Goal: Task Accomplishment & Management: Manage account settings

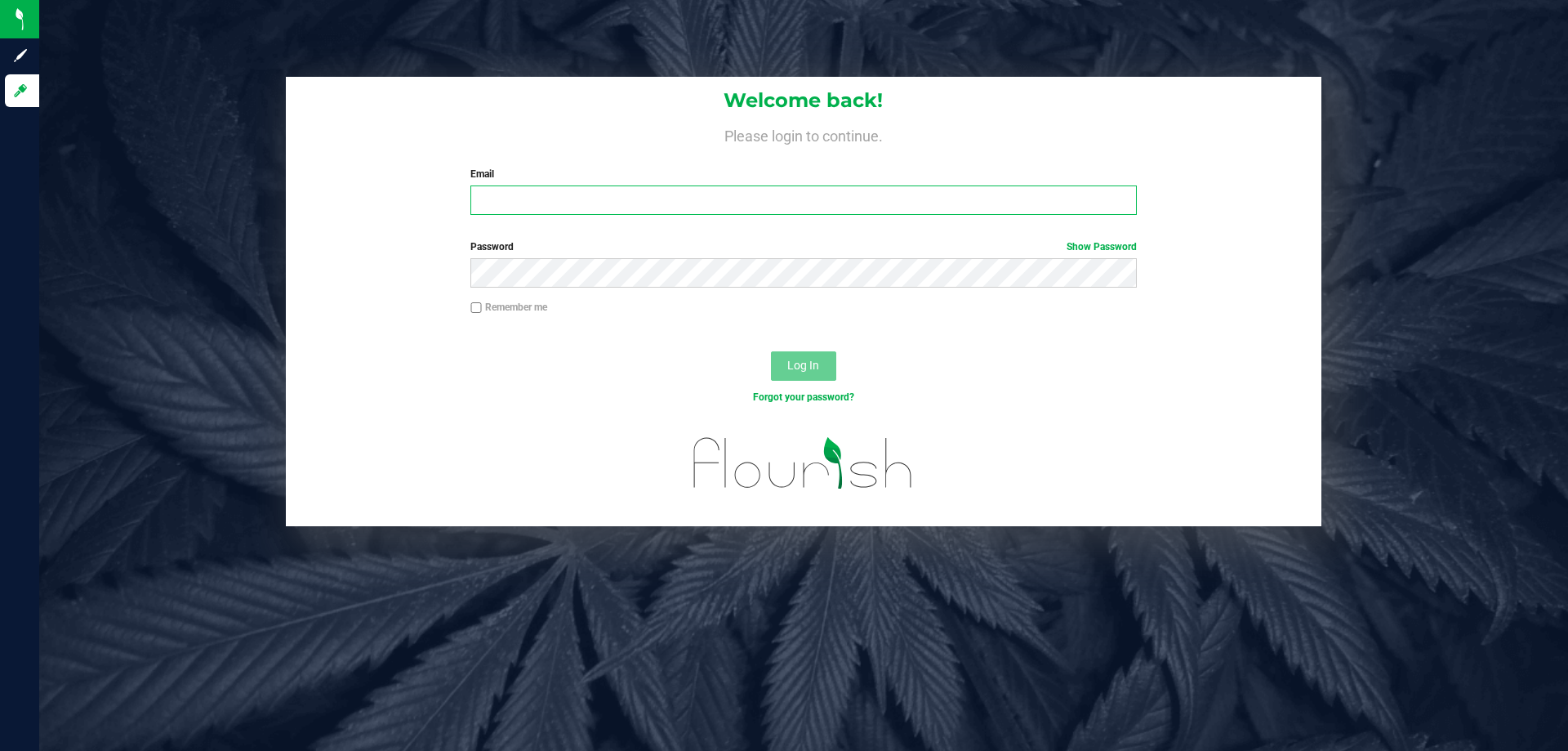
click at [758, 206] on input "Email" at bounding box center [803, 200] width 665 height 29
type input "[EMAIL_ADDRESS][PERSON_NAME][DOMAIN_NAME]"
click at [771, 351] on button "Log In" at bounding box center [803, 366] width 65 height 29
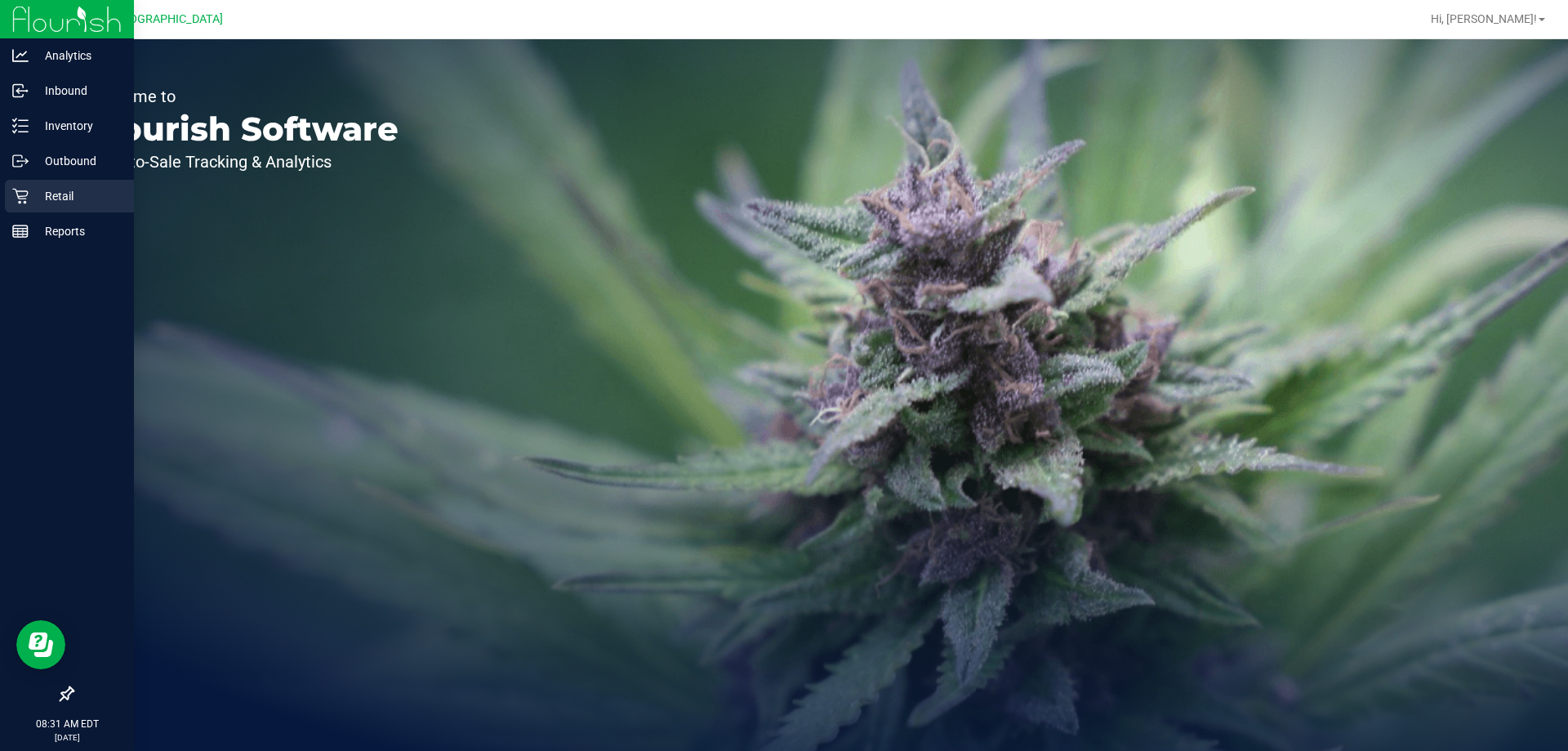
click at [2, 192] on link "Retail" at bounding box center [67, 197] width 134 height 35
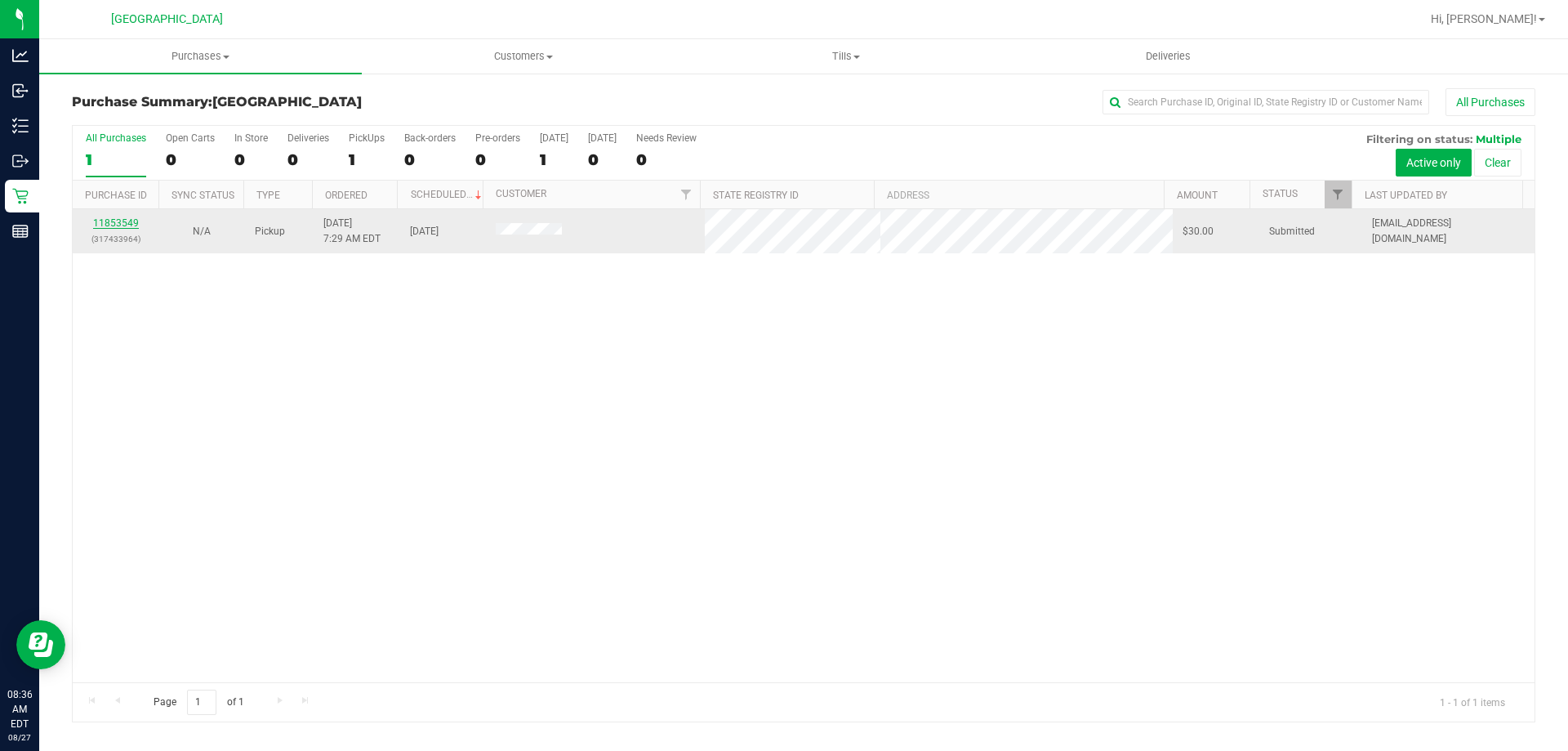
click at [131, 225] on link "11853549" at bounding box center [116, 223] width 46 height 11
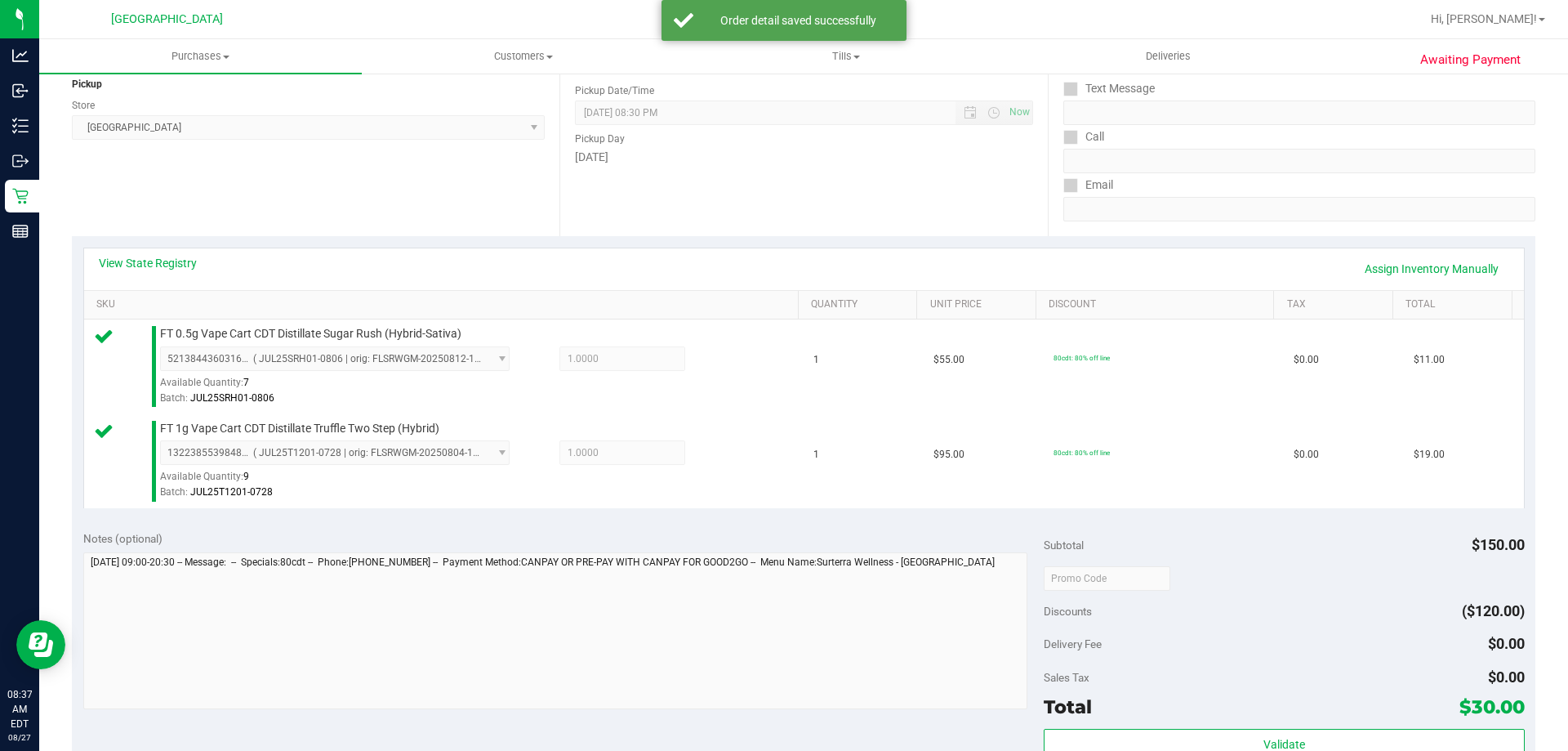
scroll to position [326, 0]
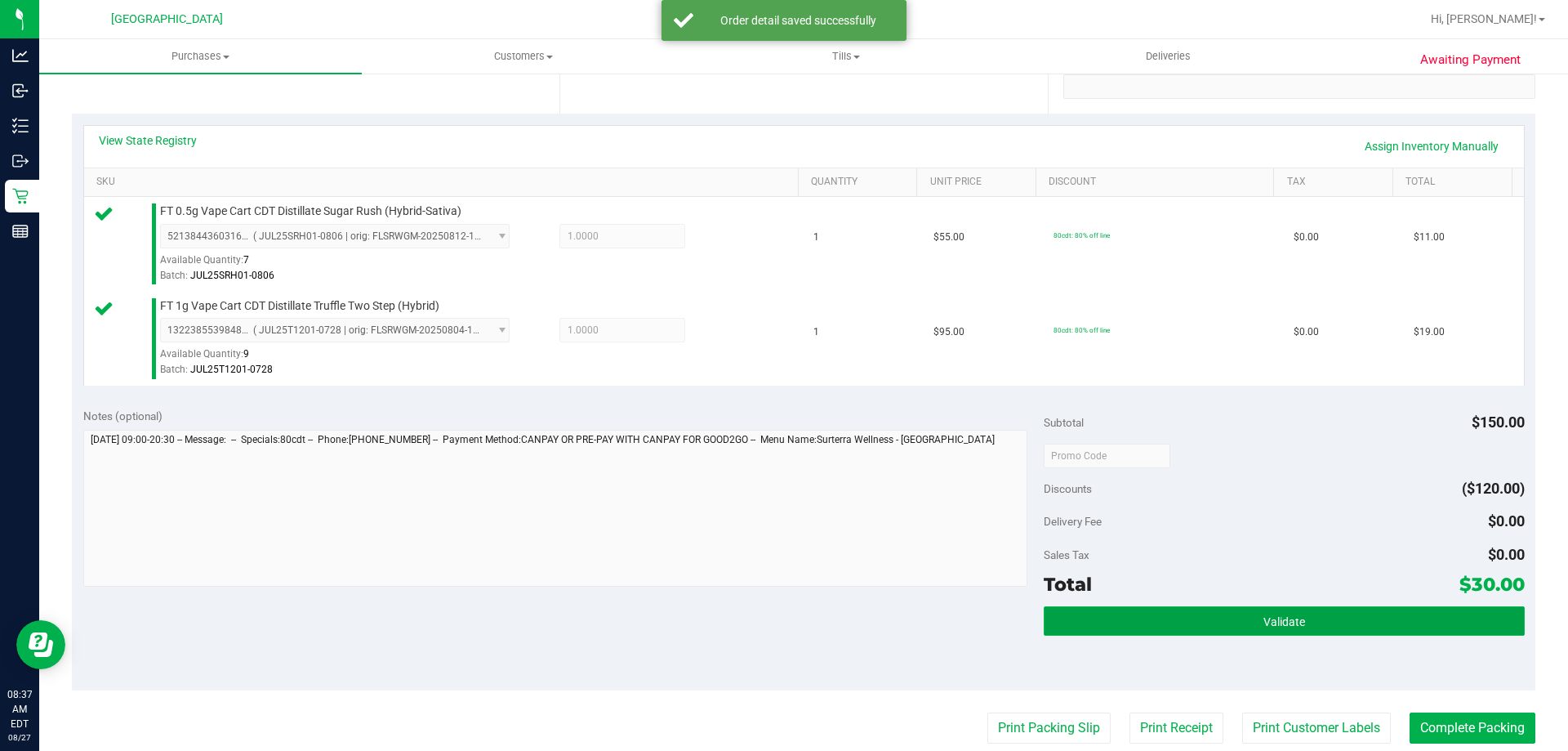
click at [1118, 611] on button "Validate" at bounding box center [1284, 621] width 480 height 29
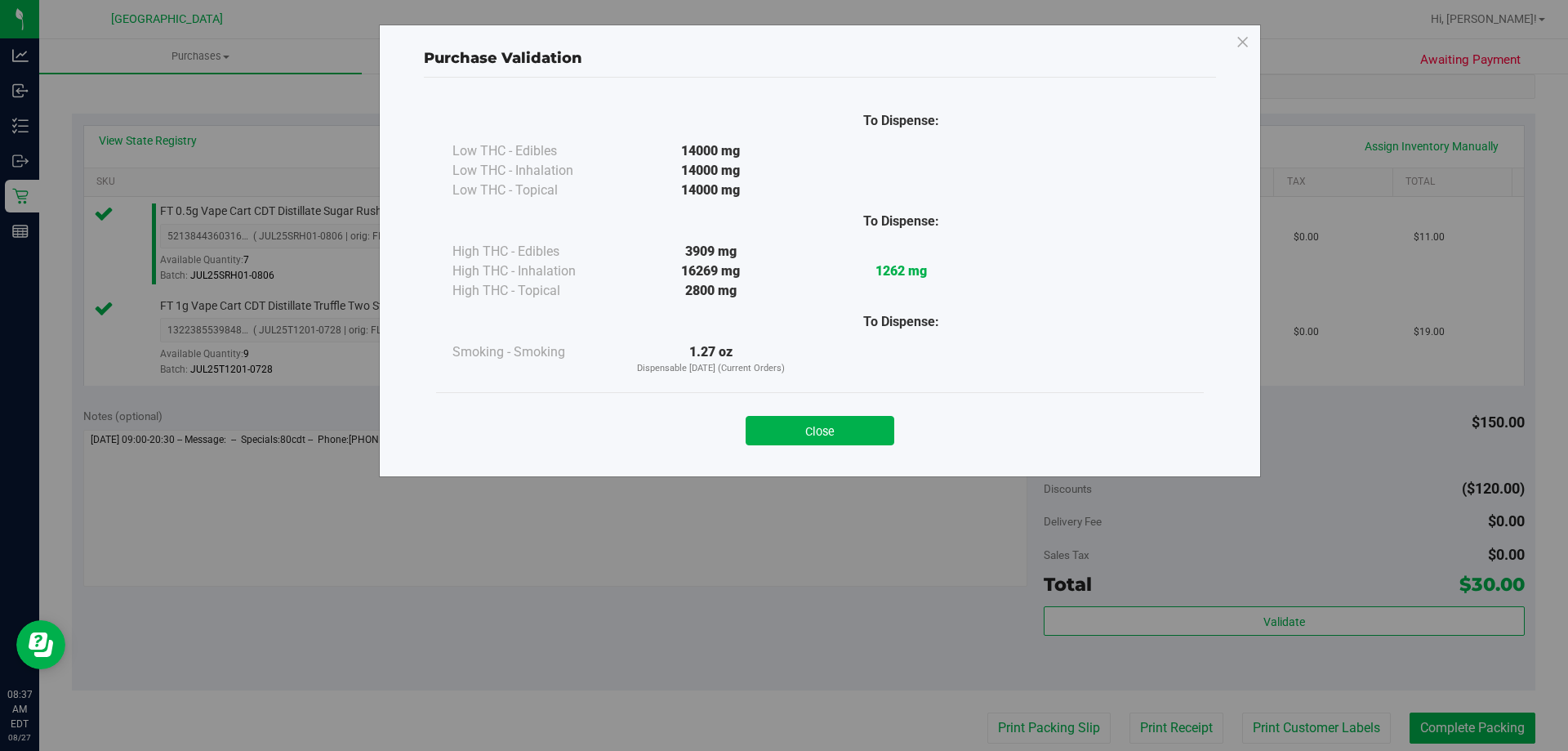
click at [808, 406] on div "Close" at bounding box center [819, 425] width 743 height 41
click at [802, 425] on button "Close" at bounding box center [820, 431] width 148 height 29
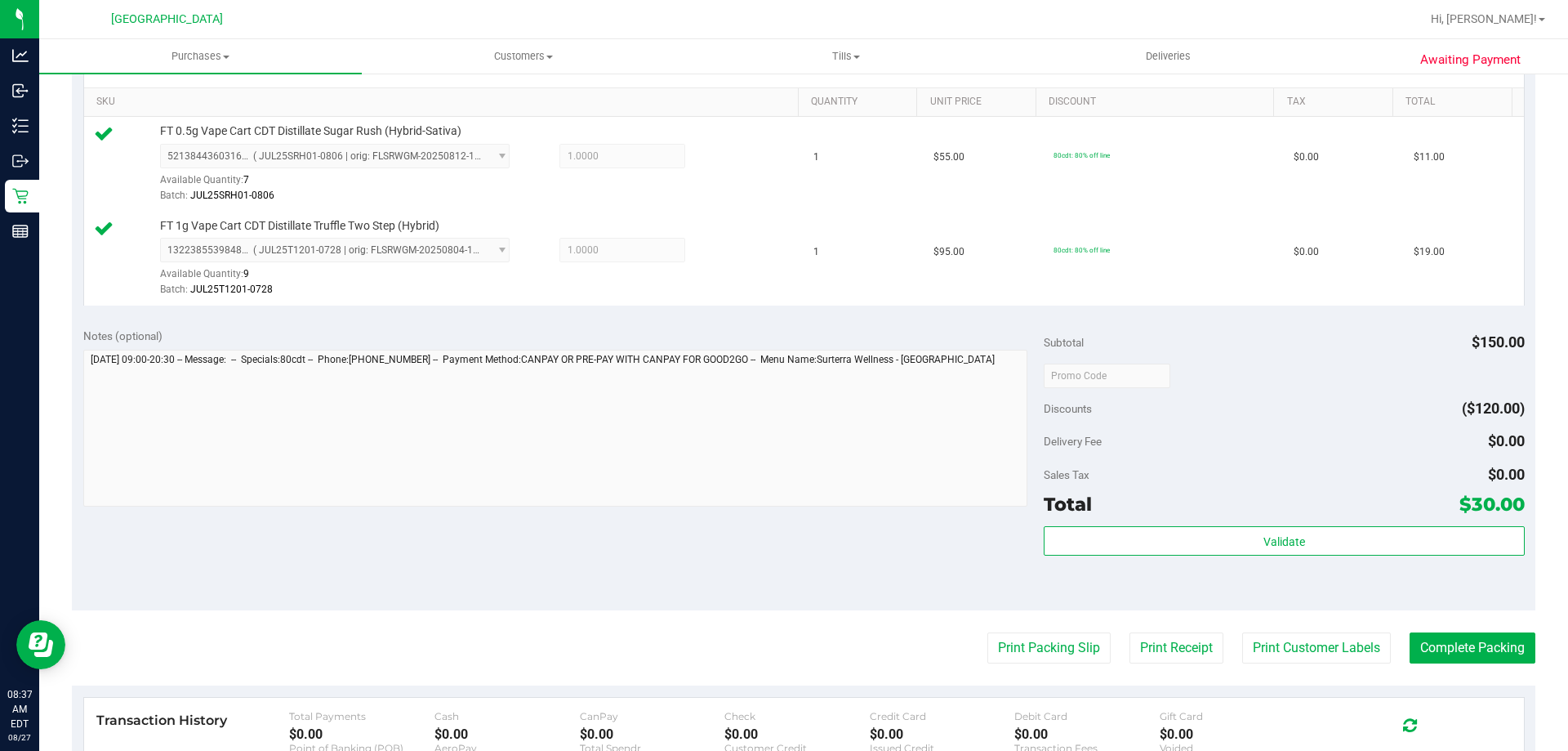
scroll to position [654, 0]
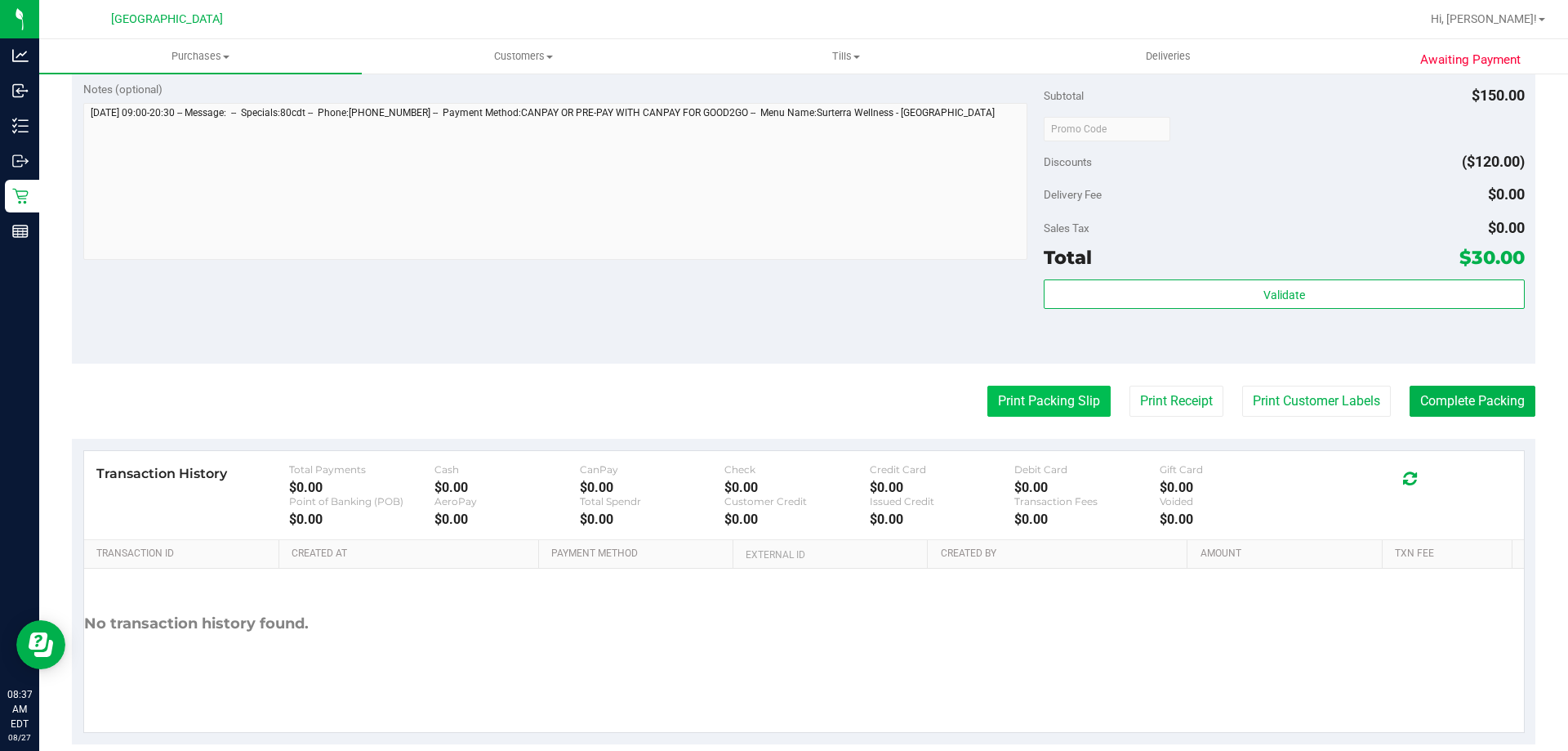
click at [997, 406] on button "Print Packing Slip" at bounding box center [1048, 402] width 124 height 31
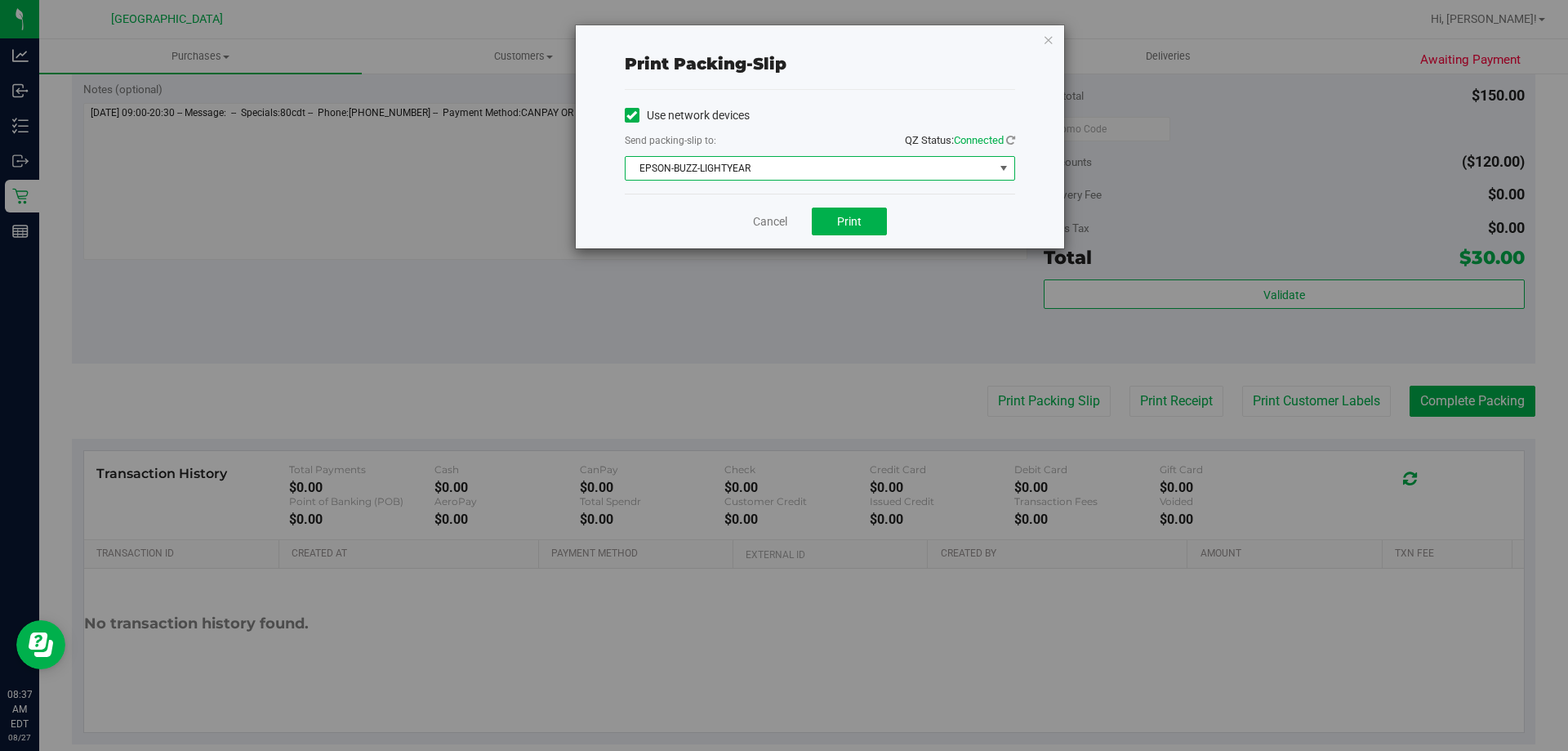
click at [811, 177] on span "EPSON-BUZZ-LIGHTYEAR" at bounding box center [810, 168] width 368 height 23
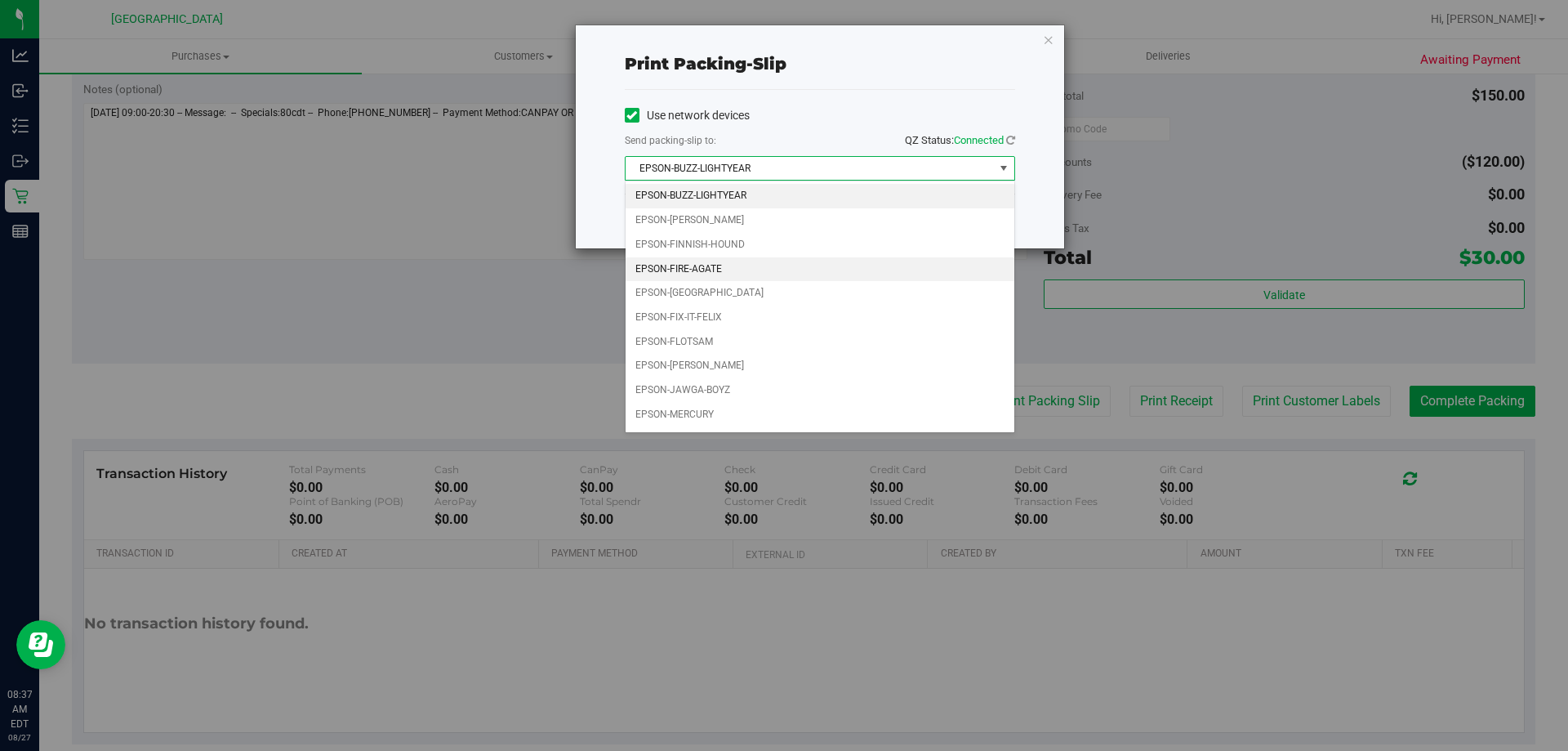
click at [748, 280] on li "EPSON-FIRE-AGATE" at bounding box center [820, 270] width 389 height 25
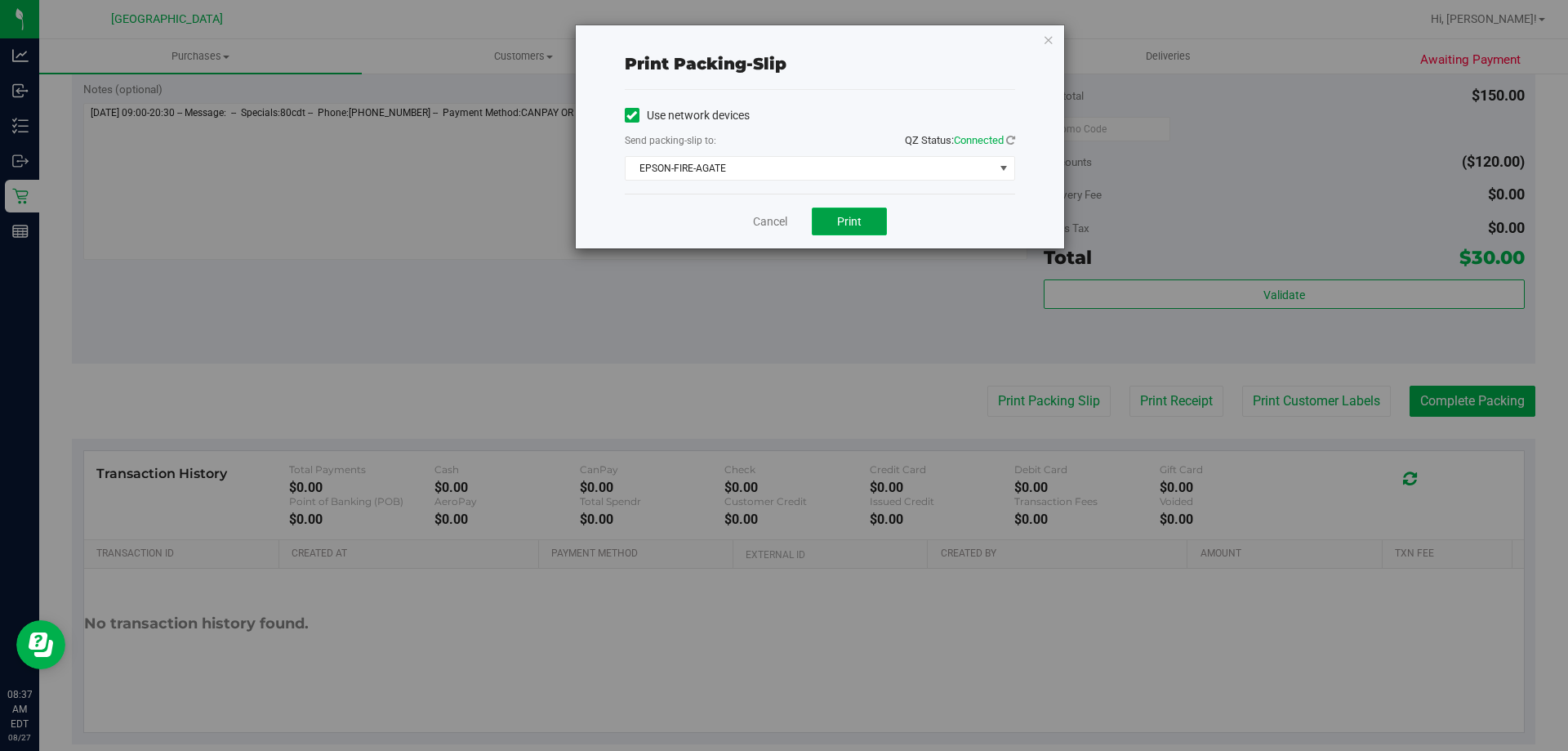
click at [848, 230] on button "Print" at bounding box center [850, 221] width 75 height 28
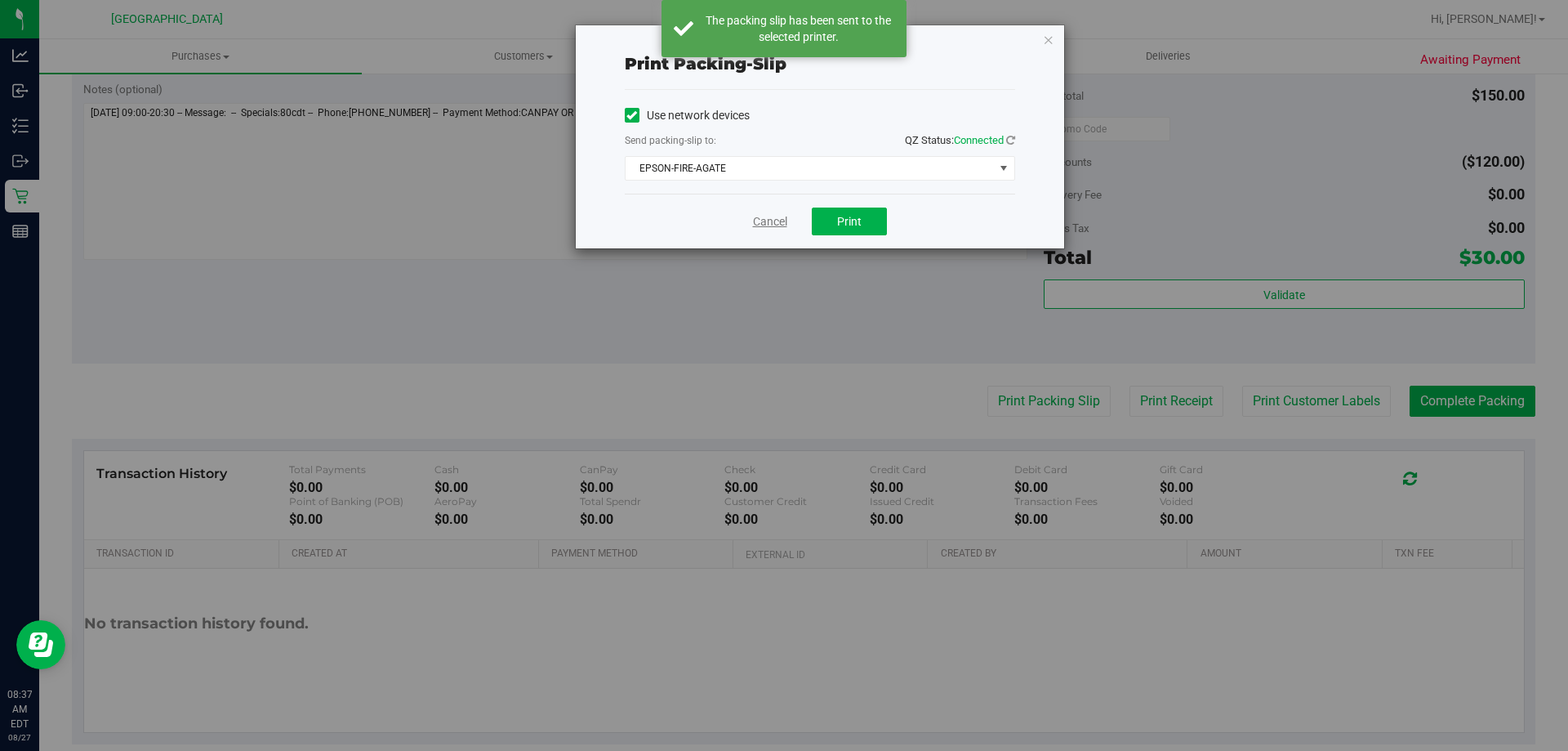
click at [769, 215] on link "Cancel" at bounding box center [770, 222] width 34 height 17
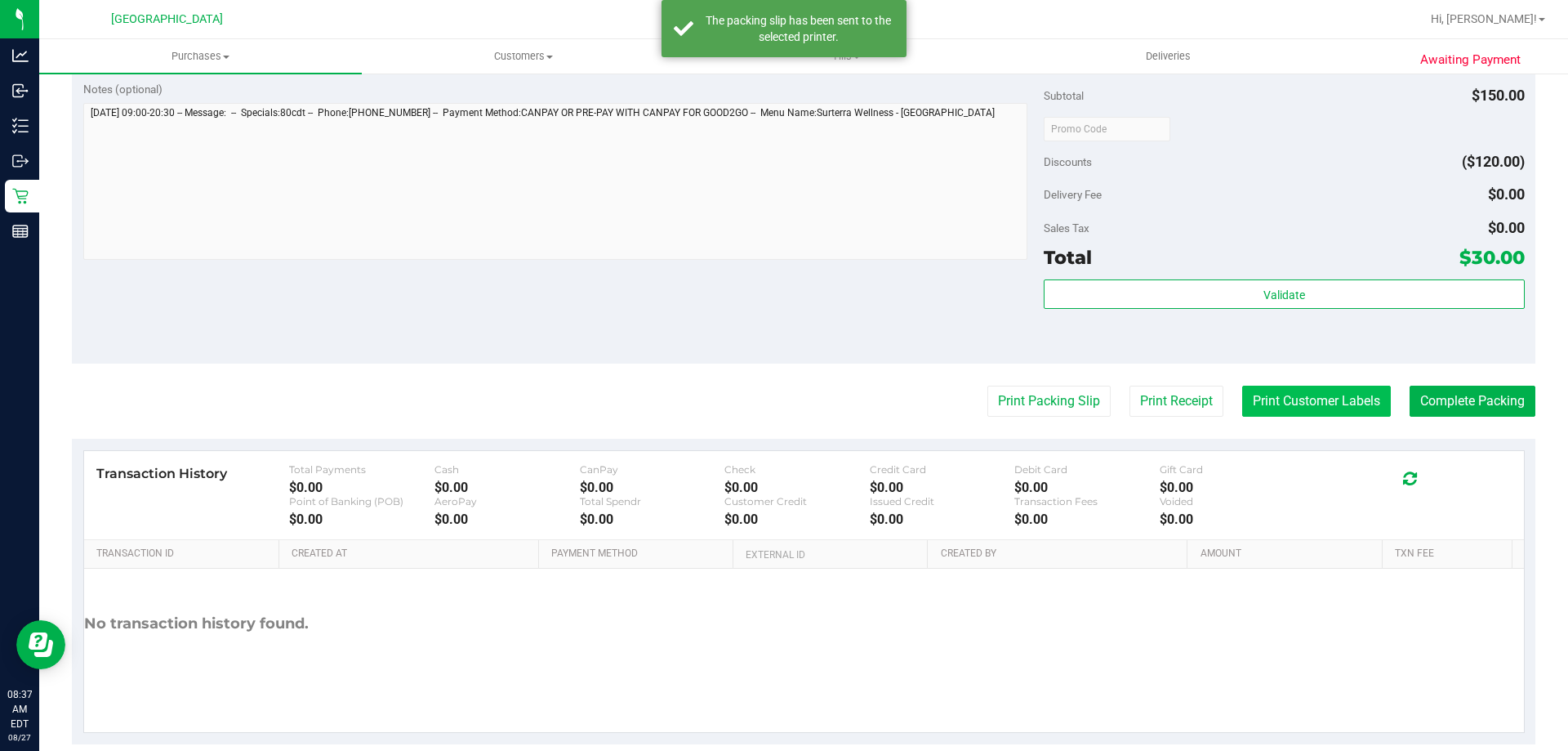
click at [1277, 401] on button "Print Customer Labels" at bounding box center [1316, 402] width 148 height 31
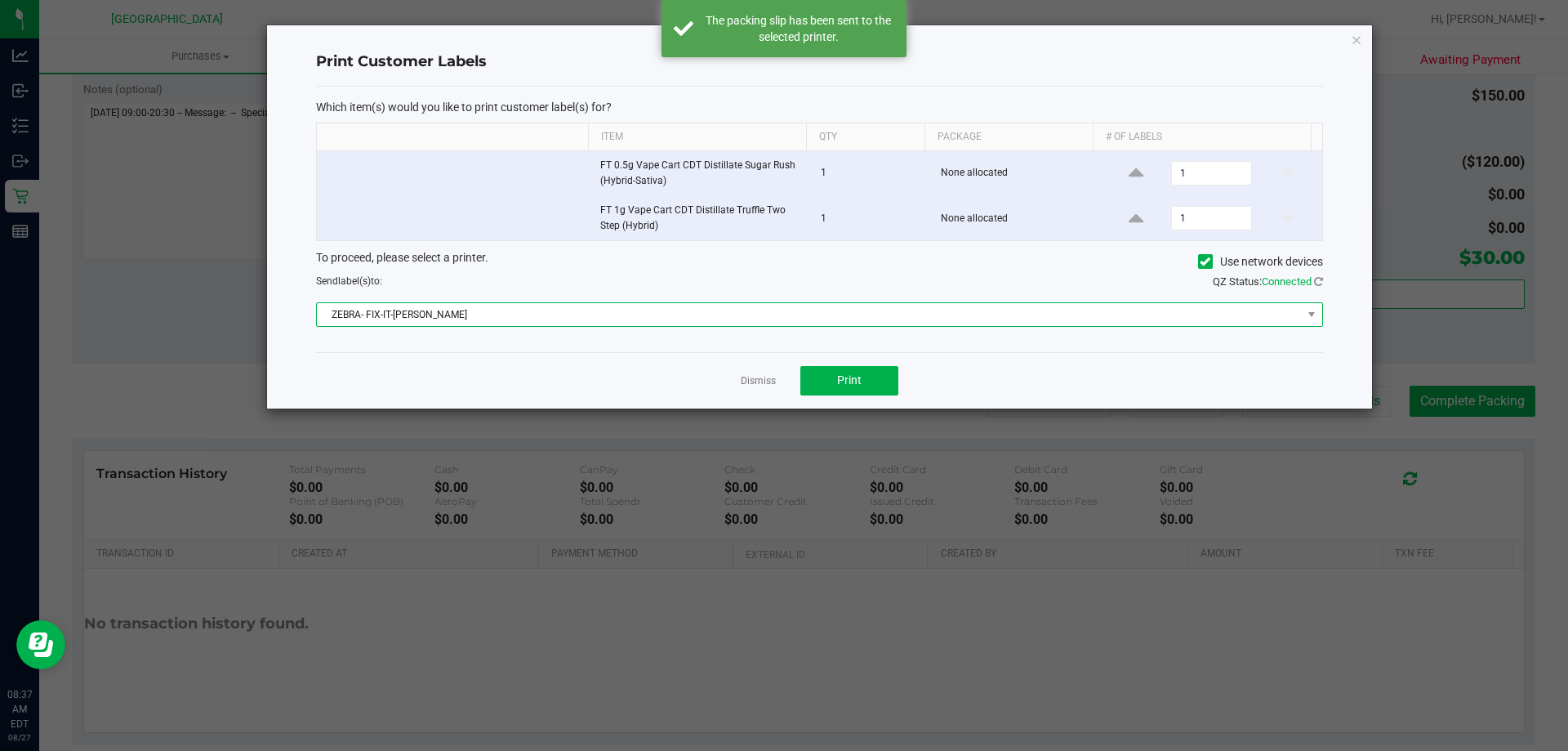
click at [732, 317] on span "ZEBRA- FIX-IT-[PERSON_NAME]" at bounding box center [809, 315] width 985 height 23
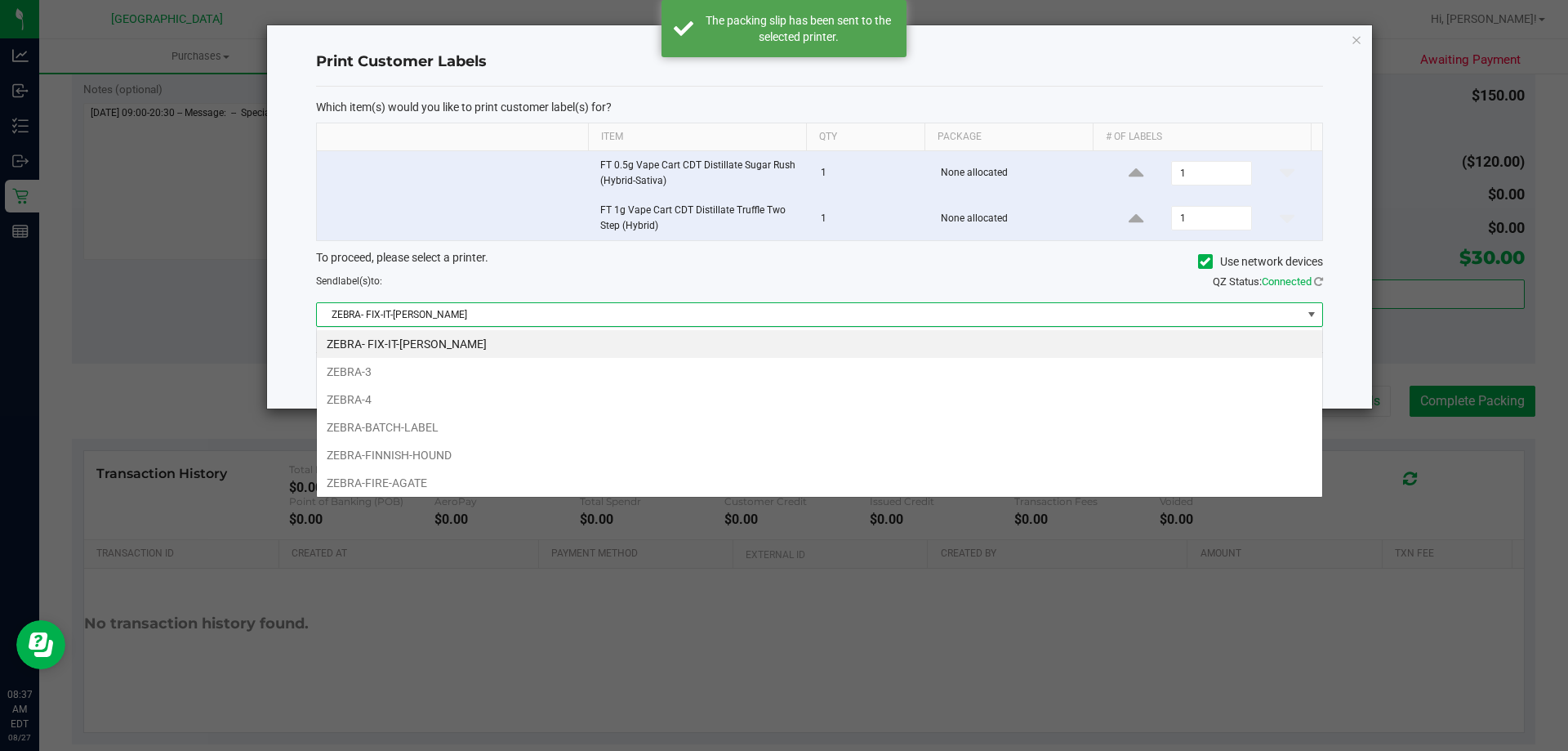
scroll to position [25, 1006]
click at [460, 479] on li "ZEBRA-FIRE-AGATE" at bounding box center [819, 483] width 1005 height 28
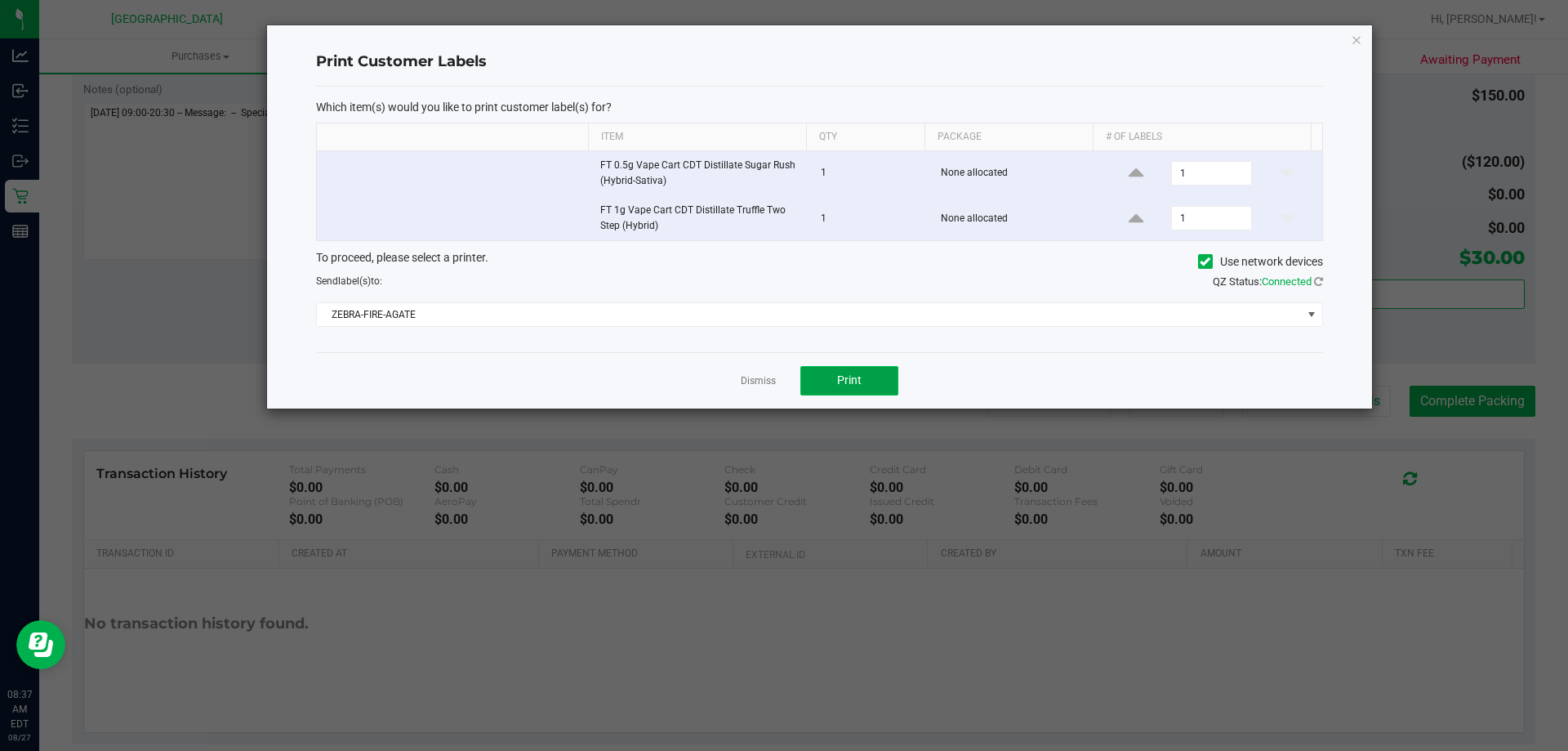
click at [867, 382] on button "Print" at bounding box center [849, 381] width 98 height 29
click at [747, 383] on link "Dismiss" at bounding box center [758, 381] width 35 height 14
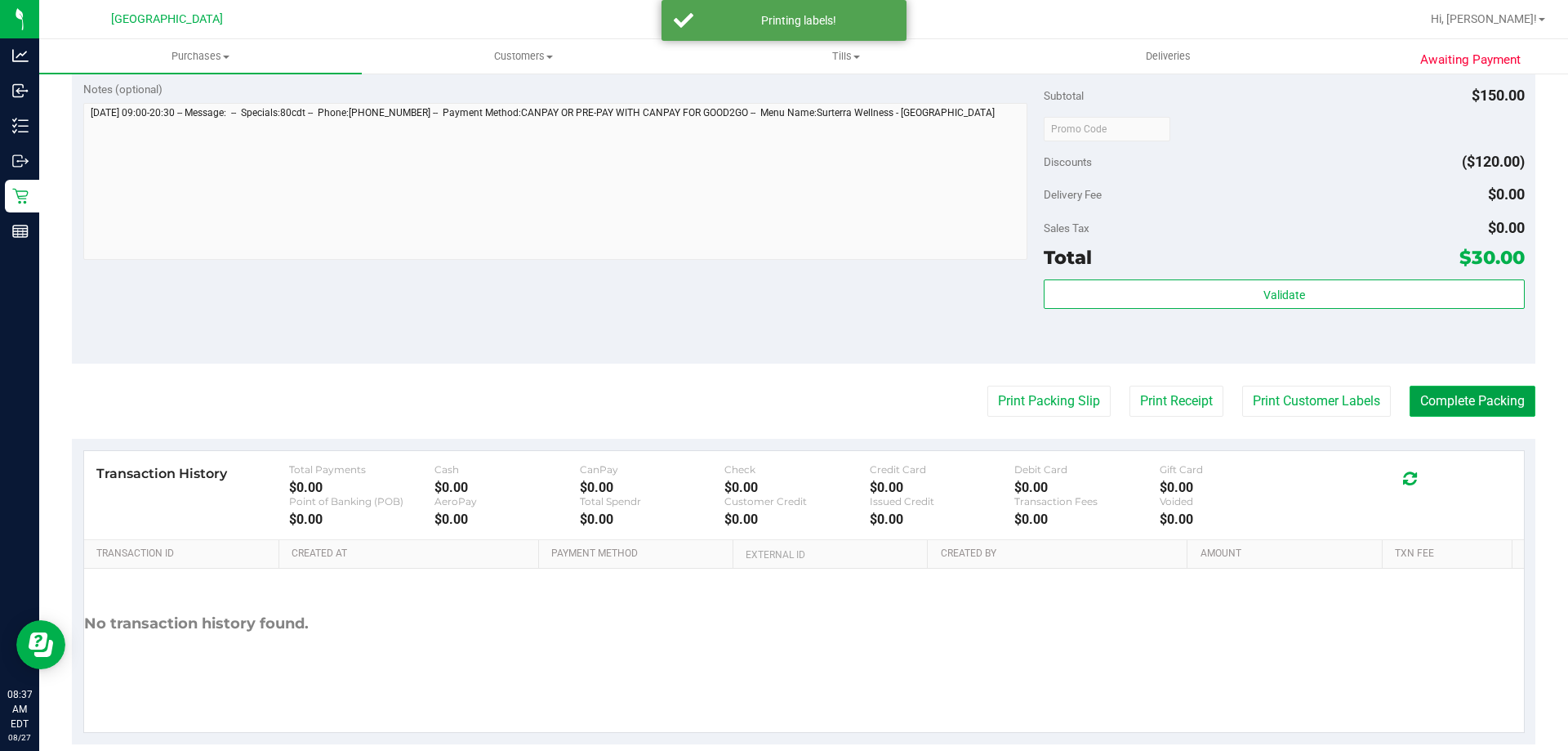
click at [1491, 409] on button "Complete Packing" at bounding box center [1472, 402] width 126 height 31
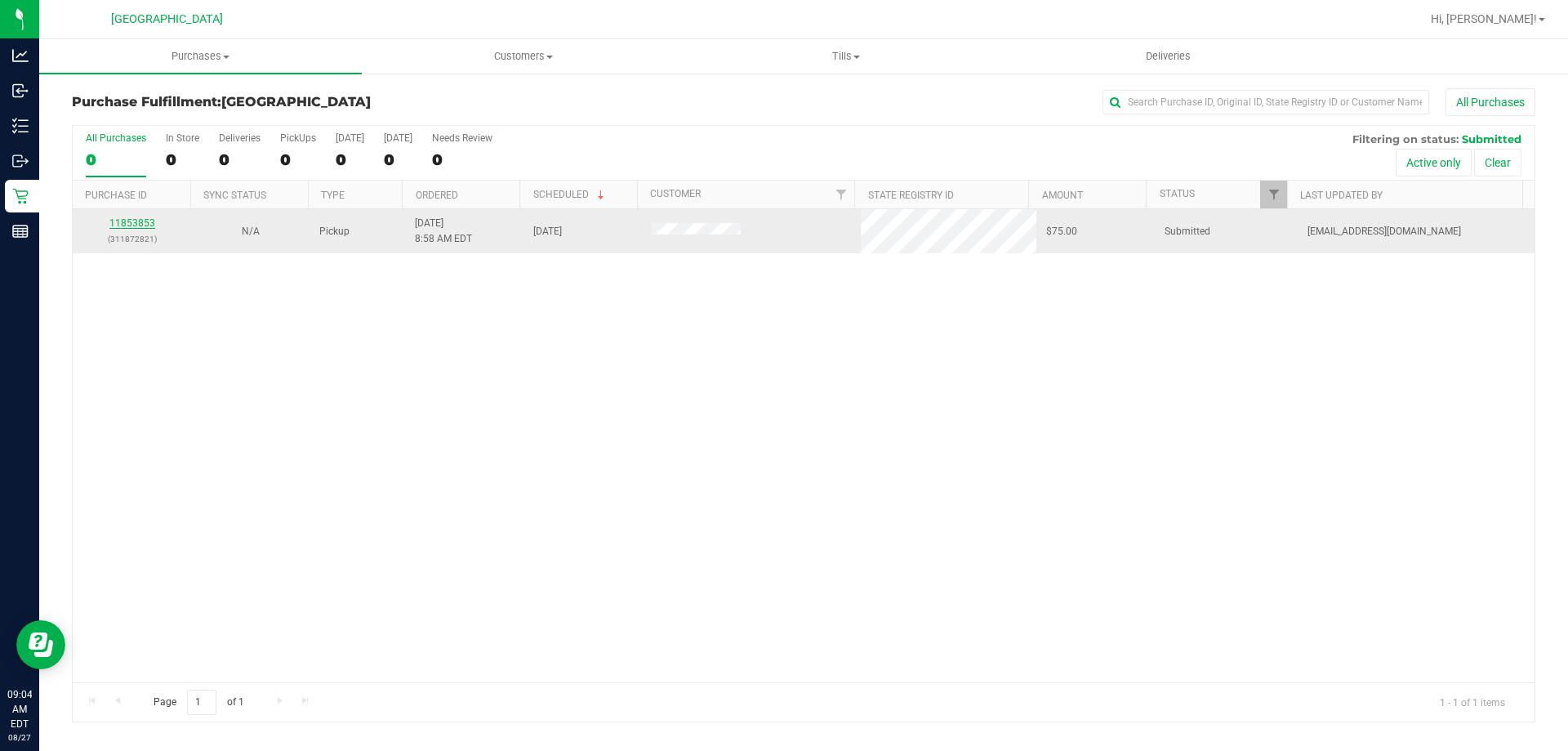
click at [149, 220] on link "11853853" at bounding box center [132, 223] width 46 height 11
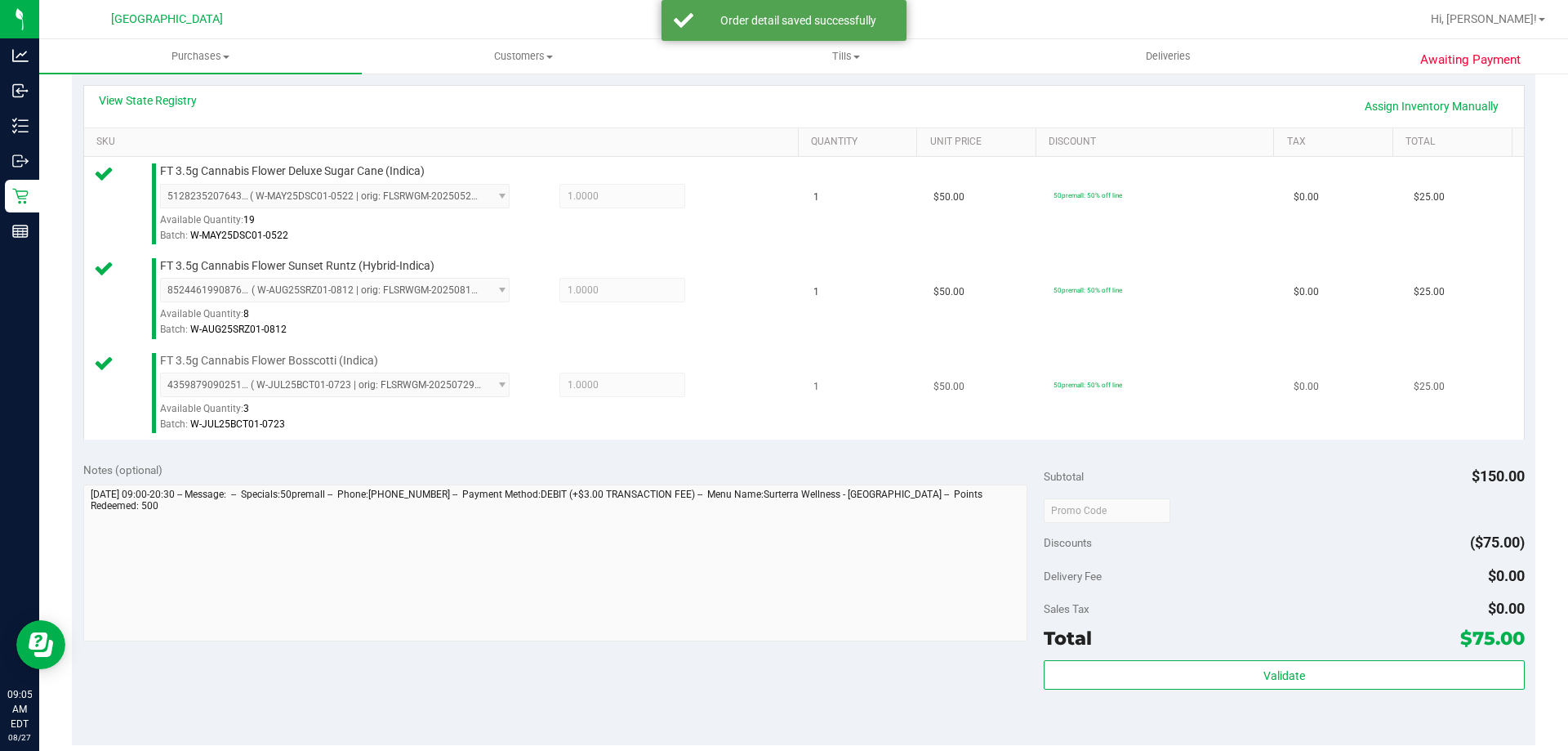
scroll to position [491, 0]
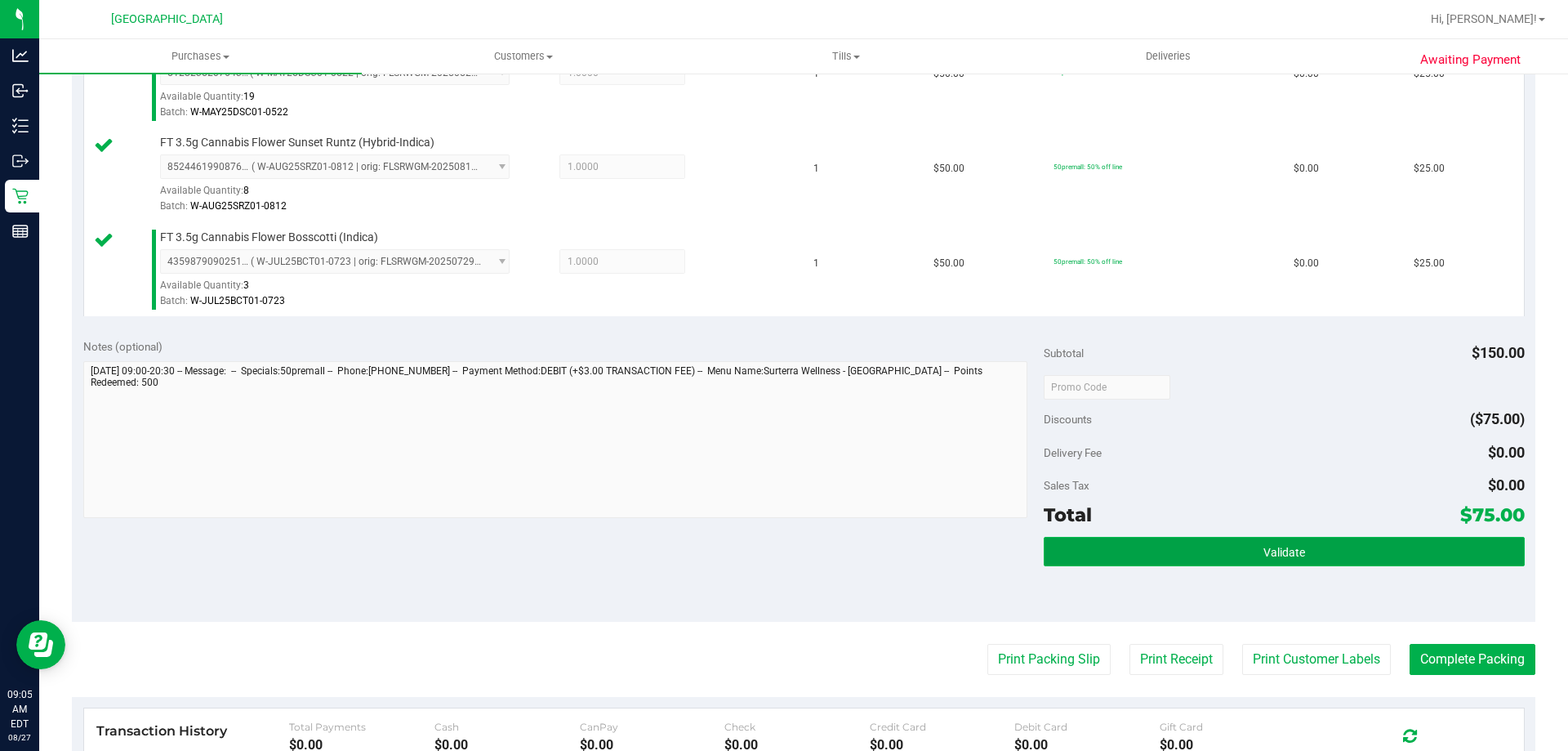
click at [1280, 551] on span "Validate" at bounding box center [1284, 552] width 41 height 13
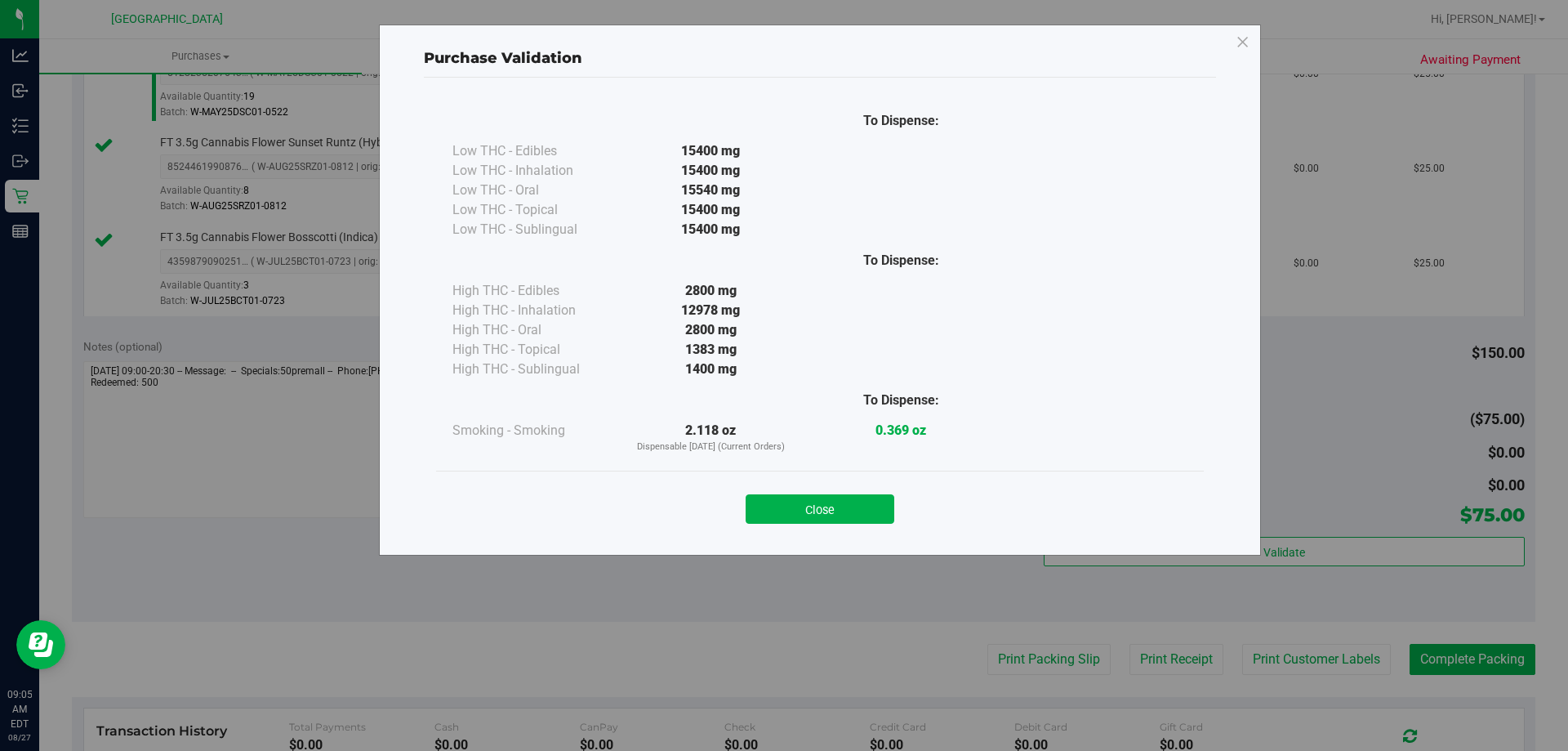
click at [801, 492] on div "Close" at bounding box center [819, 504] width 743 height 41
click at [771, 500] on button "Close" at bounding box center [820, 509] width 148 height 29
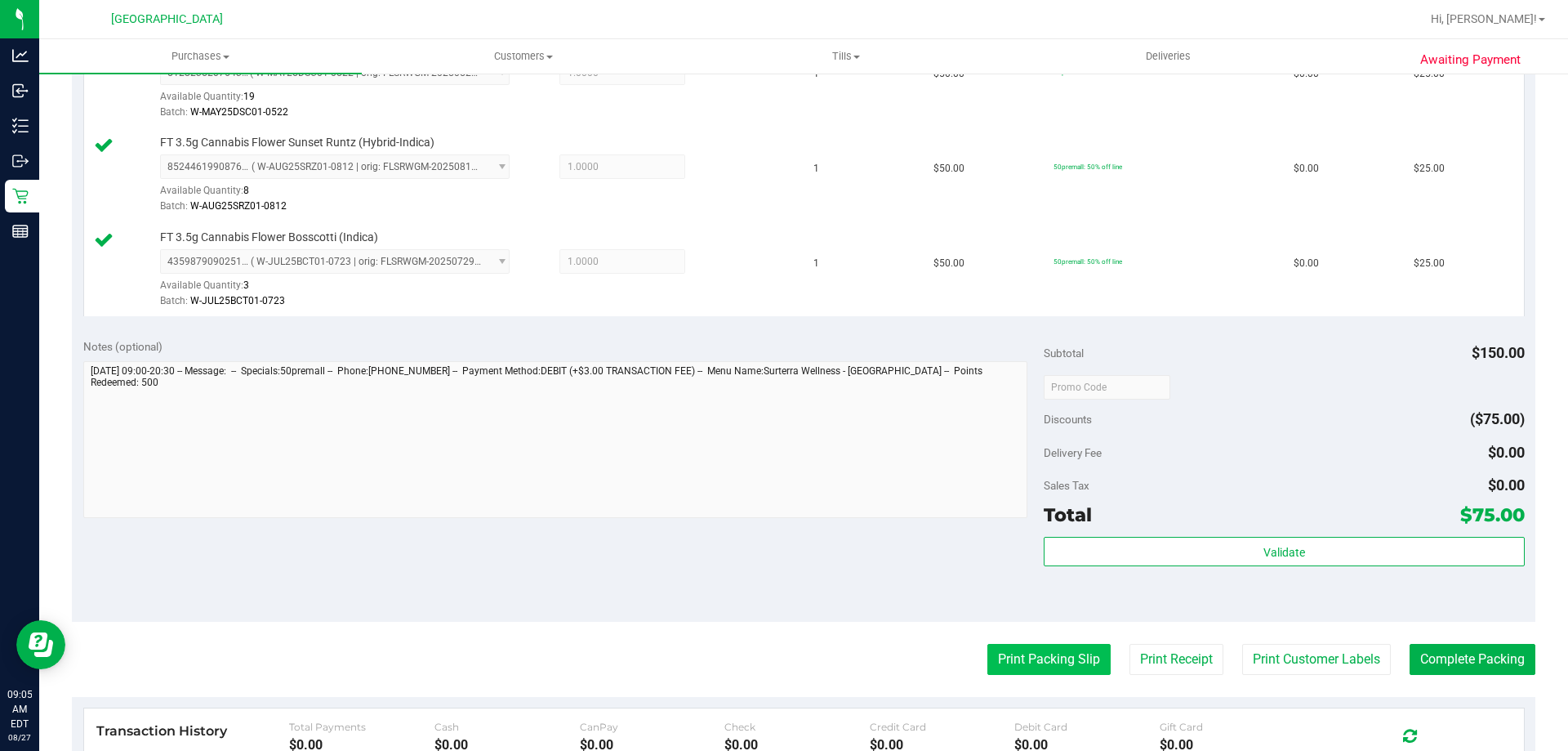
click at [1074, 663] on button "Print Packing Slip" at bounding box center [1048, 659] width 124 height 31
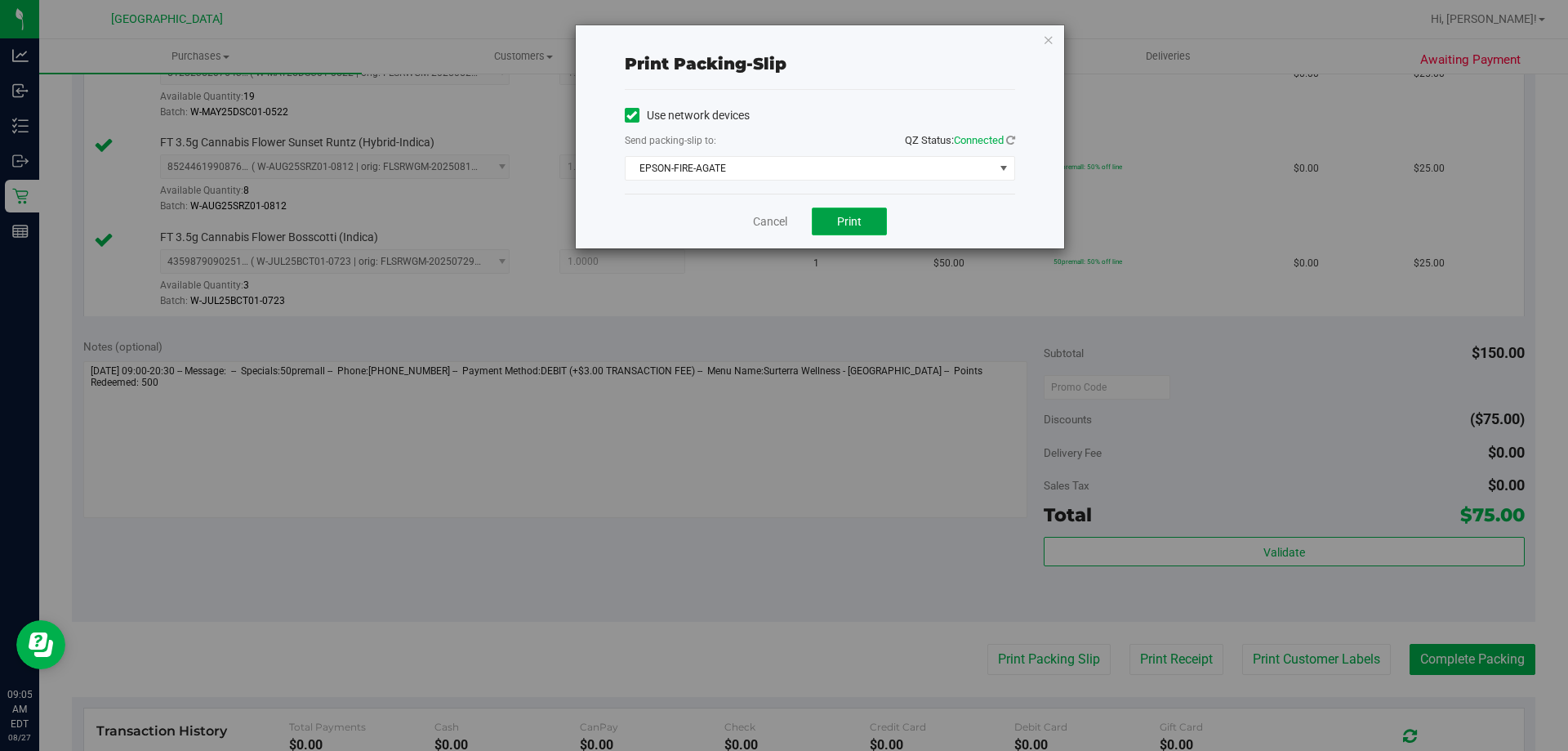
click at [829, 231] on button "Print" at bounding box center [850, 221] width 75 height 28
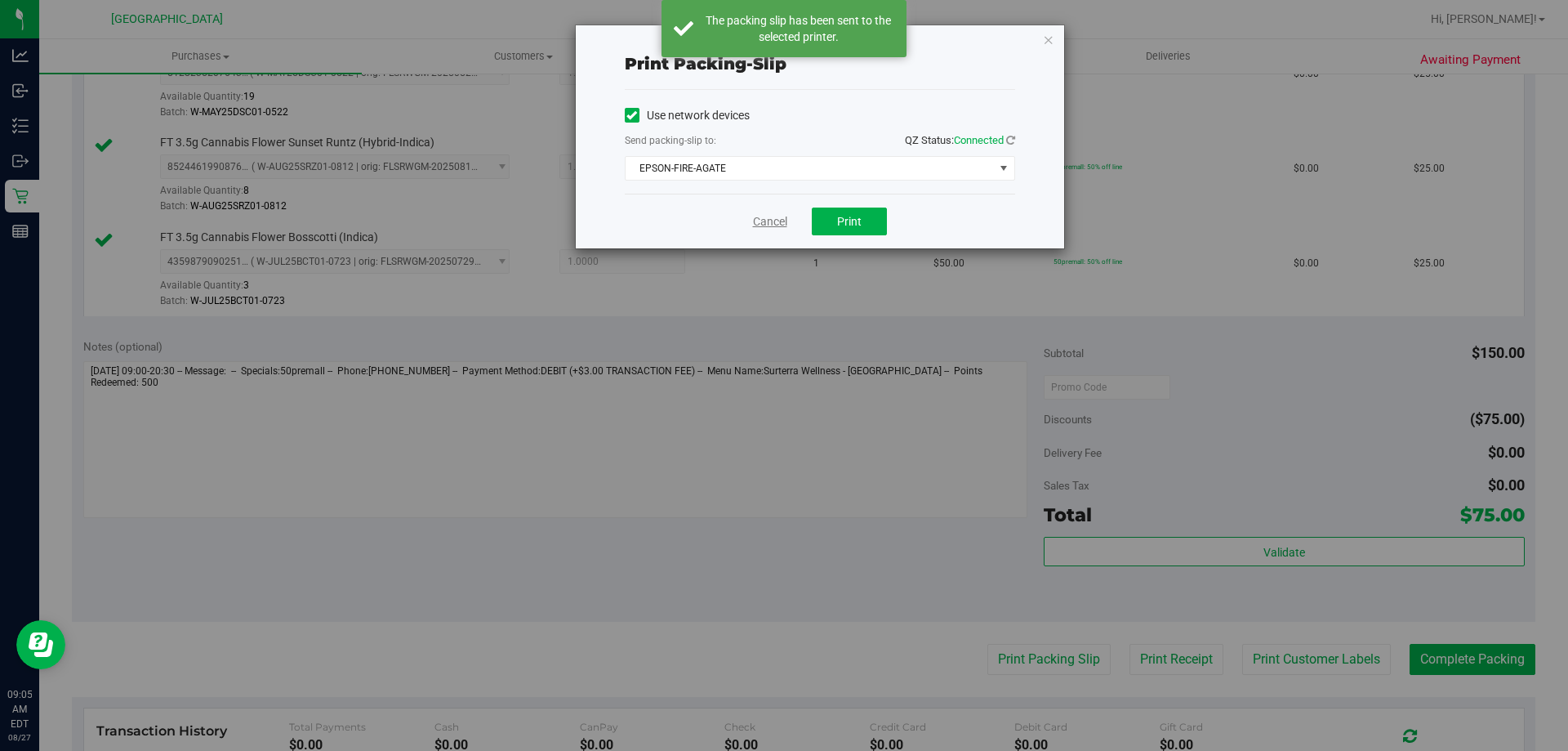
click at [784, 226] on link "Cancel" at bounding box center [770, 222] width 34 height 17
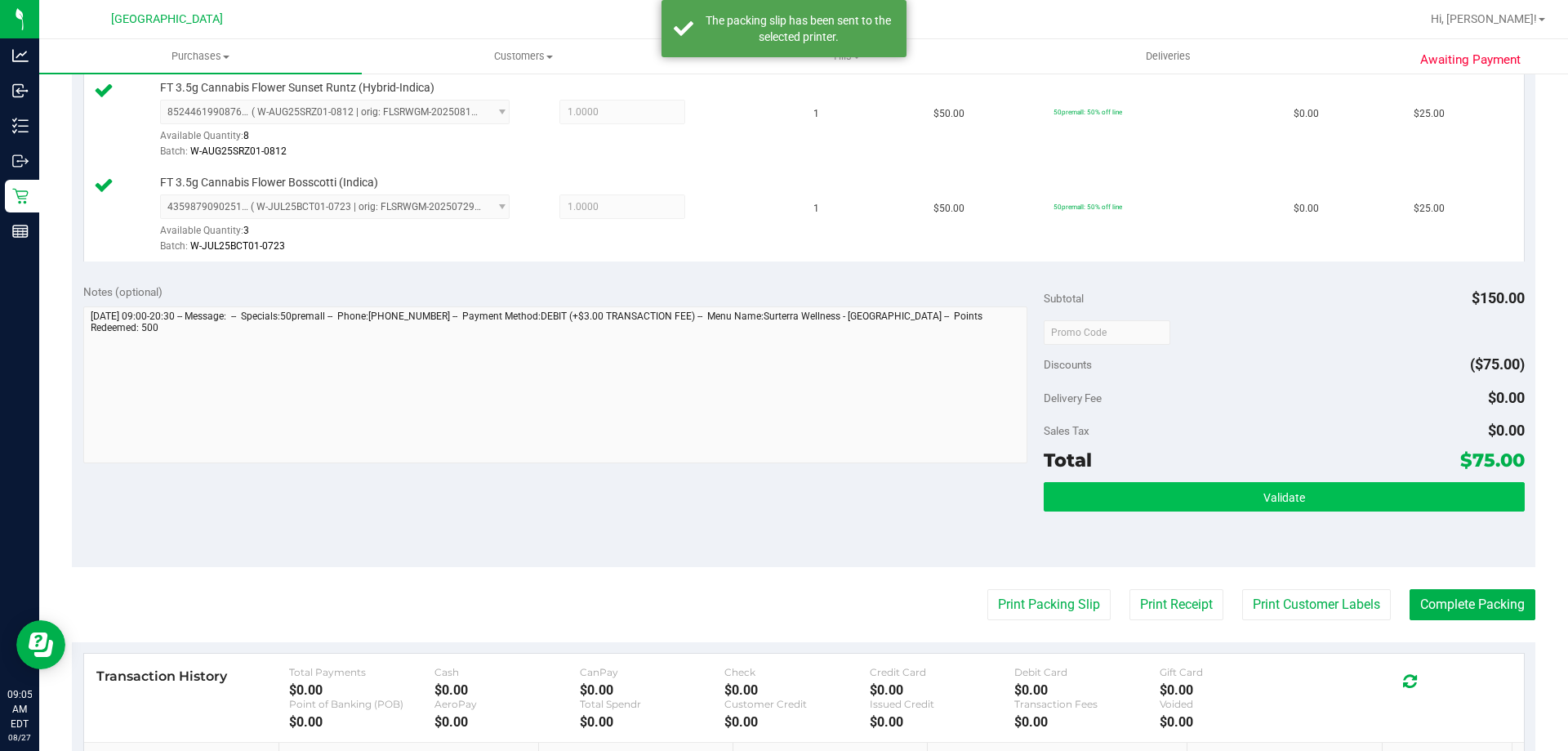
scroll to position [572, 0]
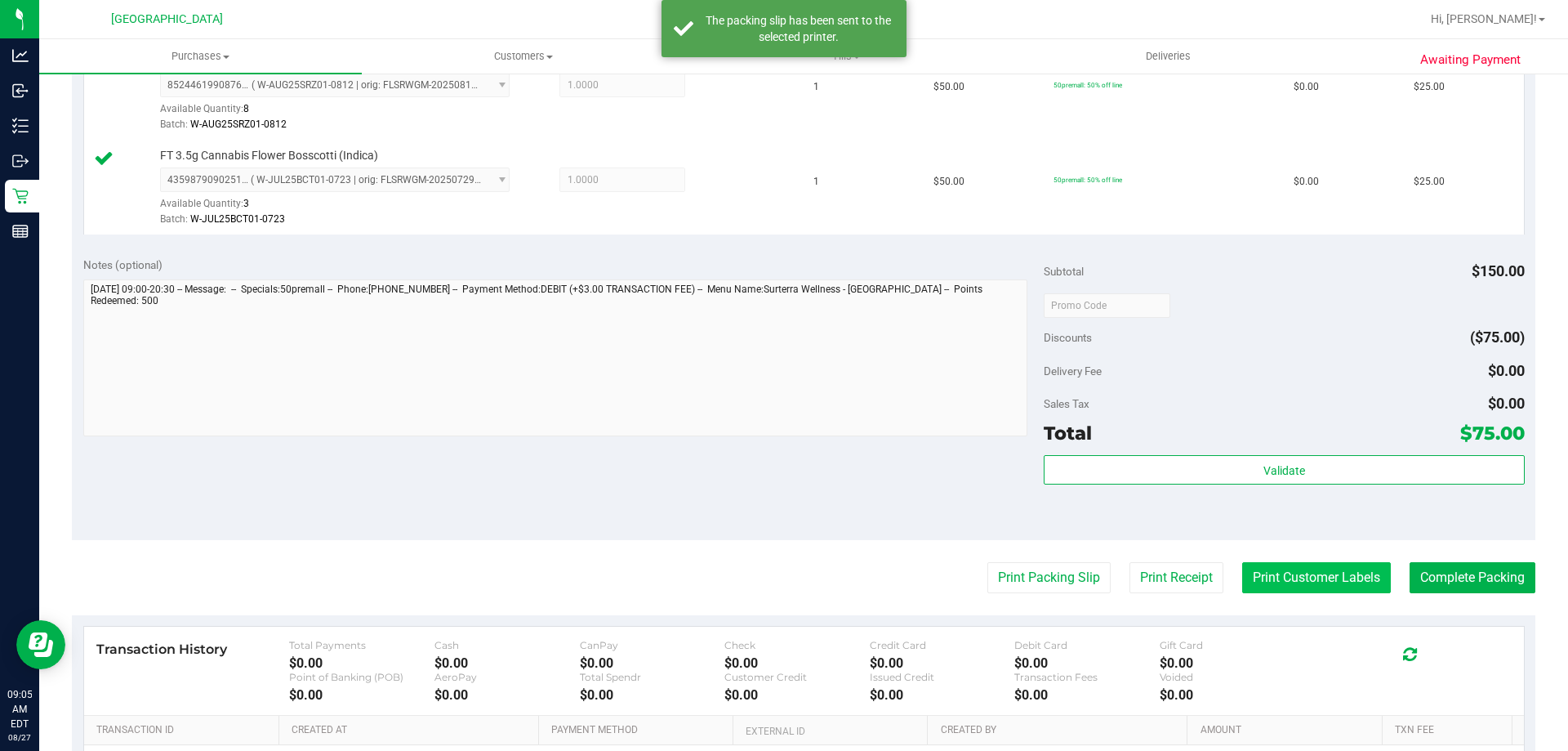
click at [1323, 563] on button "Print Customer Labels" at bounding box center [1316, 578] width 148 height 31
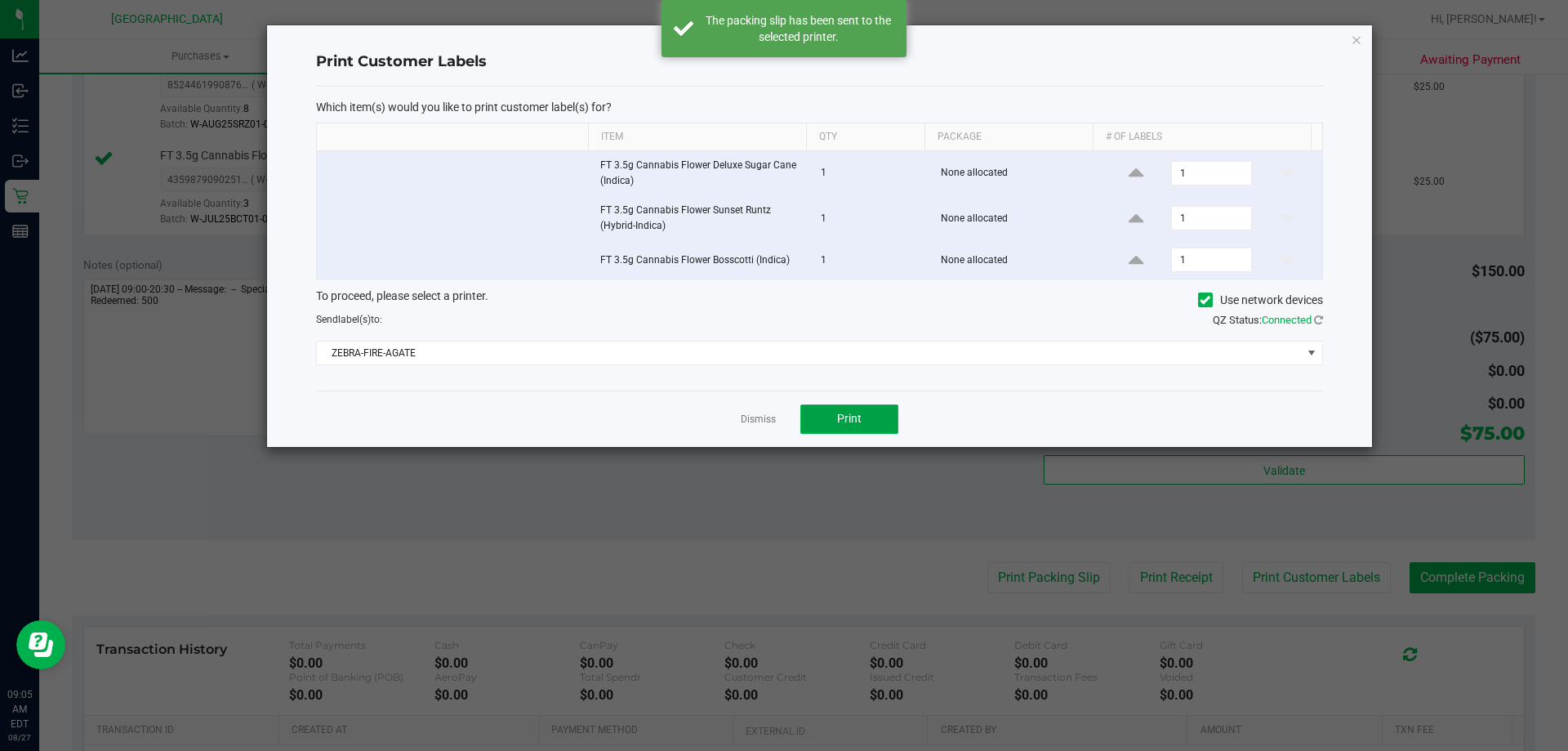
click at [840, 413] on span "Print" at bounding box center [849, 418] width 25 height 13
click at [763, 415] on link "Dismiss" at bounding box center [758, 419] width 35 height 14
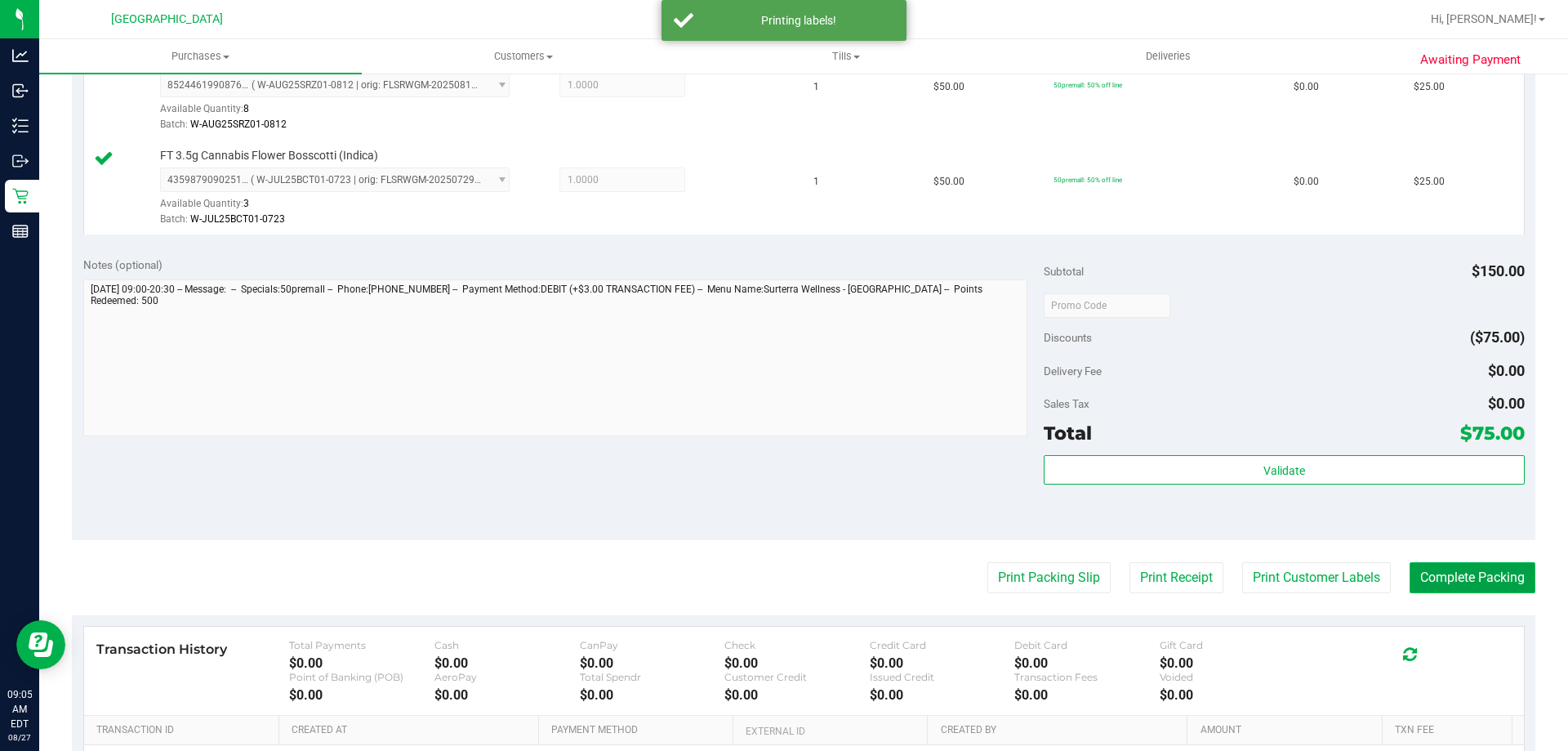
click at [1464, 576] on button "Complete Packing" at bounding box center [1472, 578] width 126 height 31
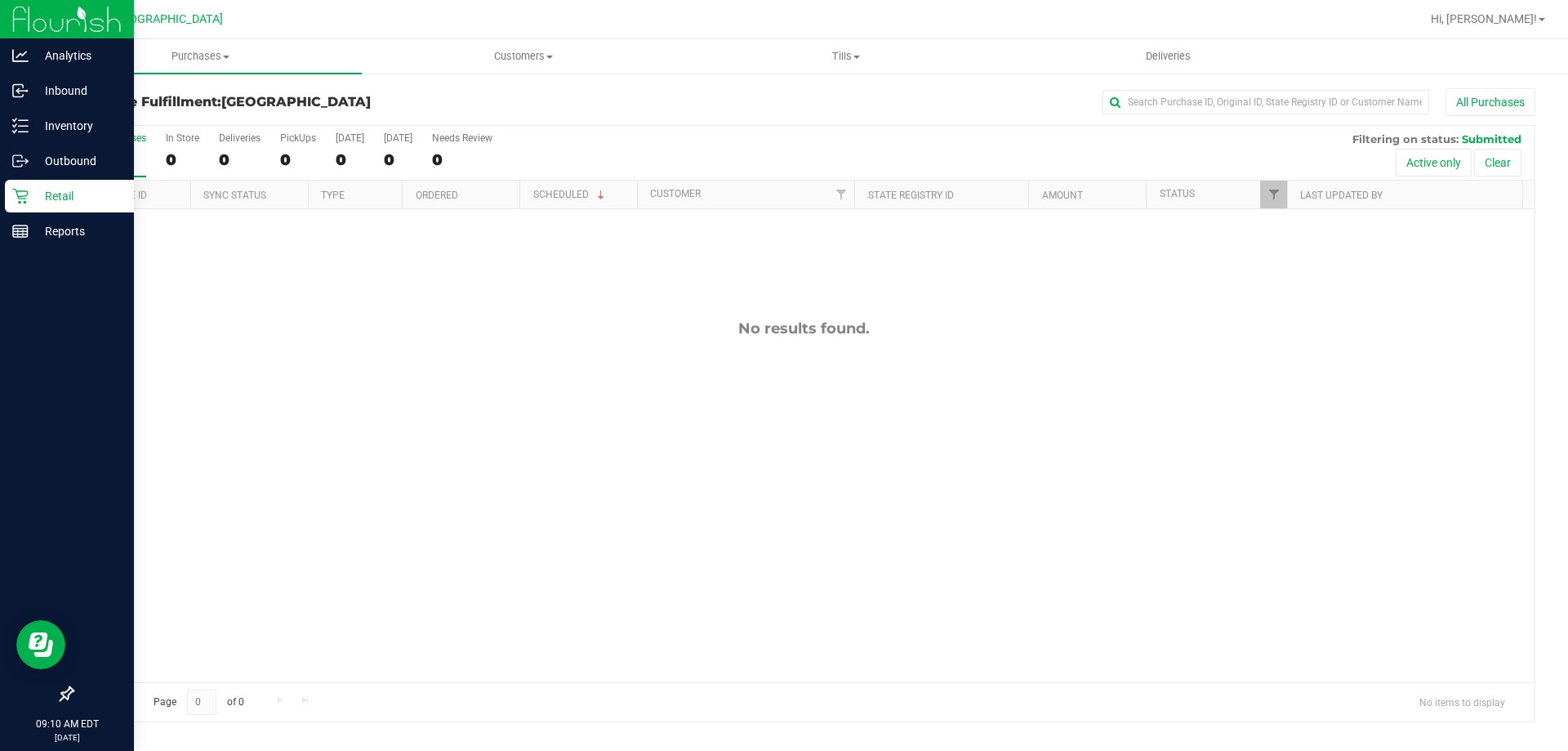
click at [57, 187] on p "Retail" at bounding box center [77, 195] width 98 height 19
